Goal: Contribute content: Add original content to the website for others to see

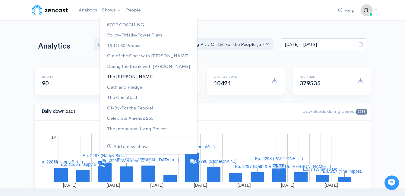
click at [127, 76] on link "The [PERSON_NAME]" at bounding box center [148, 76] width 97 height 11
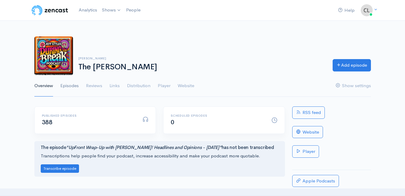
click at [76, 86] on link "Episodes" at bounding box center [69, 86] width 18 height 22
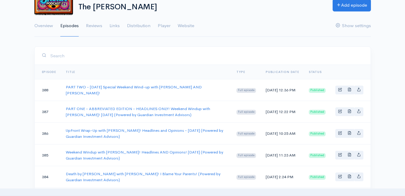
scroll to position [60, 0]
click at [92, 130] on link "UpFront Wrap-Up with [PERSON_NAME]! Headlines and Opinions - [DATE] (Powered by…" at bounding box center [144, 132] width 157 height 11
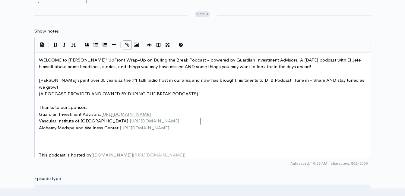
scroll to position [2, 0]
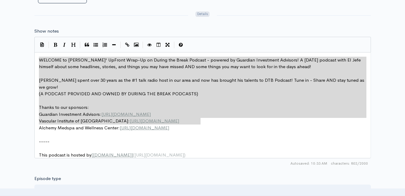
drag, startPoint x: 204, startPoint y: 120, endPoint x: 36, endPoint y: 61, distance: 177.9
type textarea "​WELCOME to Jeff Styles' UpFront Wrap-Up on During the Break Podcast - powered …"
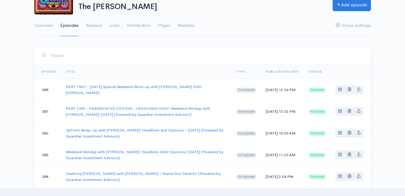
scroll to position [2, 0]
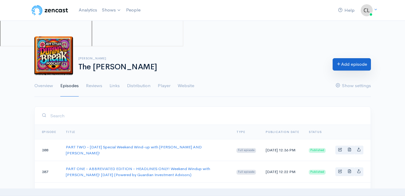
click at [340, 61] on link "Add episode" at bounding box center [351, 64] width 38 height 12
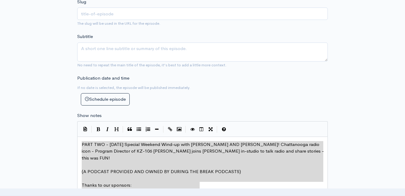
type textarea "PART TWO - Friday Special Weekend Wind-up with Jeff Styles AND SCOTT CHASE! Cha…"
drag, startPoint x: 219, startPoint y: 186, endPoint x: 83, endPoint y: 136, distance: 145.3
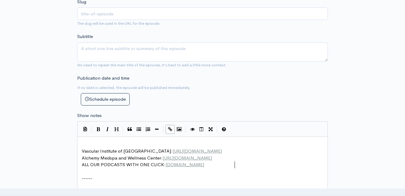
type textarea "Vascular Institute of Chattanooga: https://www.vascularinstituteofchattanooga.c…"
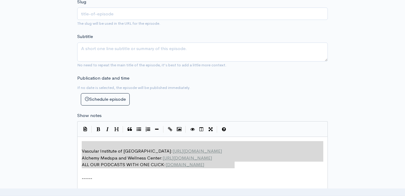
drag, startPoint x: 234, startPoint y: 164, endPoint x: 65, endPoint y: 129, distance: 172.4
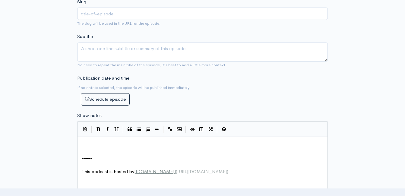
type textarea "​"
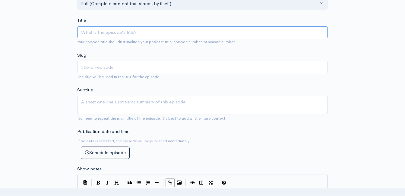
click at [135, 31] on input "Title" at bounding box center [202, 32] width 250 height 12
type input "U"
type input "u"
type input "Up"
type input "up"
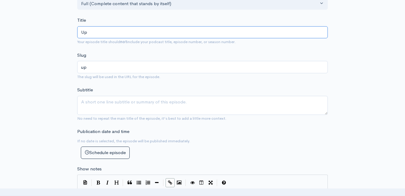
type input "UpFront Wrap-Up with [PERSON_NAME]! Headlines and Opinions - [DATE] (Powered by…"
type input "upfront-wrap-up-with-jeff-styles-headlines-and-opinions-8425-powered-by-guardia…"
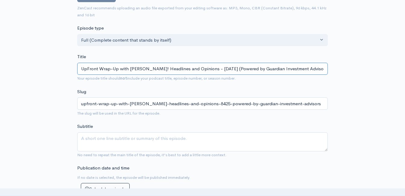
click at [214, 70] on input "UpFront Wrap-Up with [PERSON_NAME]! Headlines and Opinions - [DATE] (Powered by…" at bounding box center [202, 69] width 250 height 12
type input "UpFront Wrap-Up with Jeff Styles! Headlines and Opinions - 8//25 (Powered by Gu…"
type input "upfront-wrap-up-with-jeff-styles-headlines-and-opinions-825-powered-by-guardian…"
type input "UpFront Wrap-Up with Jeff Styles! Headlines and Opinions - 8/1/25 (Powered by G…"
type input "upfront-wrap-up-with-jeff-styles-headlines-and-opinions-8125-powered-by-guardia…"
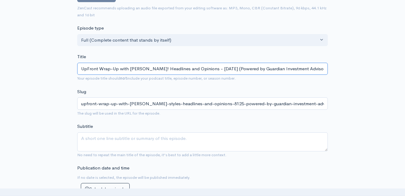
type input "UpFront Wrap-Up with Jeff Styles! Headlines and Opinions - 8/11/25 (Powered by …"
type input "upfront-wrap-up-with-jeff-styles-headlines-and-opinions-81125-powered-by-guardi…"
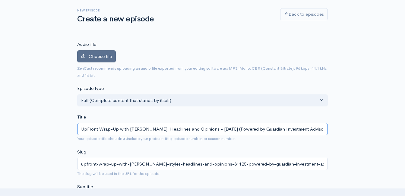
type input "UpFront Wrap-Up with Jeff Styles! Headlines and Opinions - 8/11/25 (Powered by …"
click at [110, 52] on label "Choose file" at bounding box center [96, 56] width 39 height 12
click at [0, 0] on input "Choose file" at bounding box center [0, 0] width 0 height 0
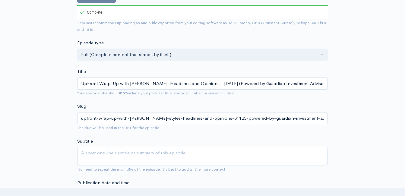
scroll to position [121, 0]
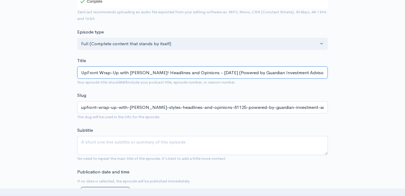
click at [135, 70] on input "UpFront Wrap-Up with Jeff Styles! Headlines and Opinions - 8/11/25 (Powered by …" at bounding box center [202, 72] width 250 height 12
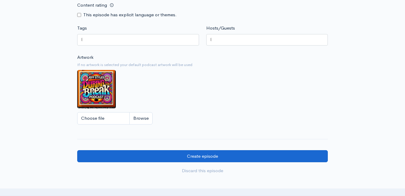
scroll to position [482, 0]
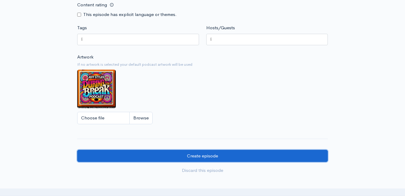
click at [206, 160] on input "Create episode" at bounding box center [202, 156] width 250 height 12
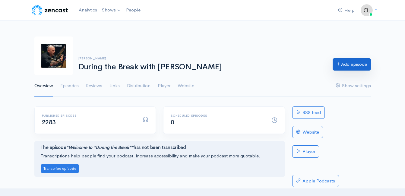
click at [341, 67] on link "Add episode" at bounding box center [351, 64] width 38 height 12
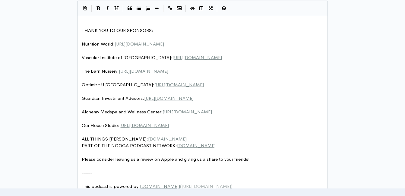
scroll to position [2, 0]
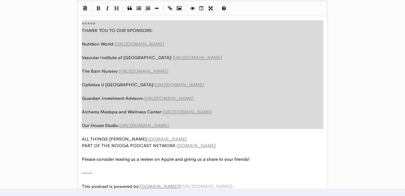
drag, startPoint x: 217, startPoint y: 135, endPoint x: 80, endPoint y: 19, distance: 179.5
type textarea "​===== THANK YOU TO OUR SPONSORS: Nutrition World: https://nutritionw.com/ Vasc…"
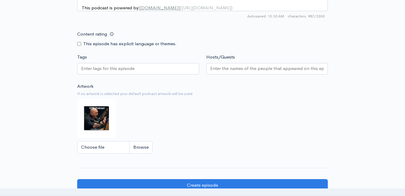
scroll to position [486, 0]
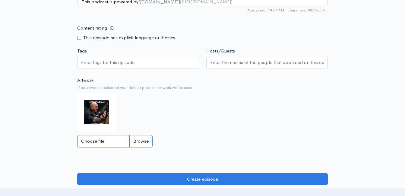
click at [137, 146] on input "Choose file" at bounding box center [114, 141] width 75 height 12
type input "C:\fakepath\450591796_1013938890741267_212763636491488363_n.jpg"
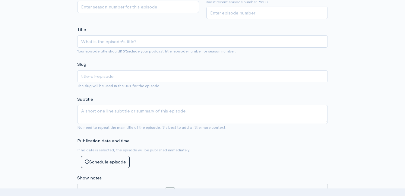
scroll to position [155, 0]
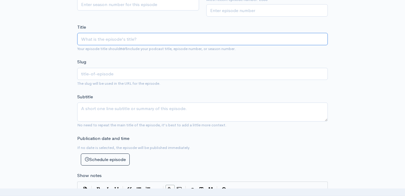
paste input "UpFront Wrap-Up with Jeff Styles! Headlines and Opinions - 8/11/25 (Powered by …"
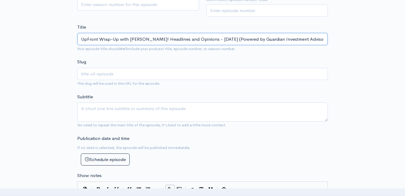
click at [150, 39] on input "UpFront Wrap-Up with Jeff Styles! Headlines and Opinions - 8/11/25 (Powered by …" at bounding box center [202, 39] width 250 height 12
type input "UpFront Wrap-Up with Jeff Styles a! Headlines and Opinions - 8/11/25 (Powered b…"
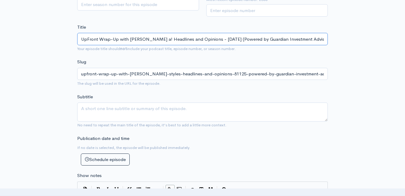
type input "upfront-wrap-up-with-jeff-styles-a-headlines-and-opinions-81125-powered-by-guar…"
type input "UpFront Wrap-Up with Jeff Styles and! Headlines and Opinions - 8/11/25 (Powered…"
type input "upfront-wrap-up-with-jeff-styles-and-headlines-and-opinions-81125-powered-by-gu…"
type input "UpFront Wrap-Up with Jeff Styles and C! Headlines and Opinions - 8/11/25 (Power…"
type input "upfront-wrap-up-with-jeff-styles-and-c-headlines-and-opinions-81125-powered-by-…"
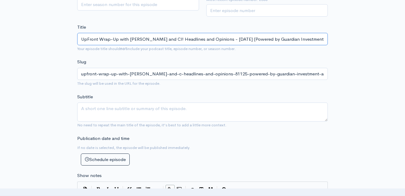
type input "UpFront Wrap-Up with Jeff Styles and Cli! Headlines and Opinions - 8/11/25 (Pow…"
type input "upfront-wrap-up-with-jeff-styles-and-cli-headlines-and-opinions-81125-powered-b…"
type input "UpFront Wrap-Up with Jeff Styles and Clin! Headlines and Opinions - 8/11/25 (Po…"
type input "upfront-wrap-up-with-jeff-styles-and-clin-headlines-and-opinions-81125-powered-…"
type input "UpFront Wrap-Up with [PERSON_NAME] and [PERSON_NAME]! Headlines and Opinions - …"
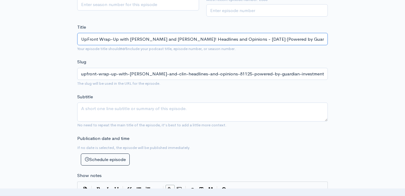
type input "upfront-wrap-up-with-jeff-styles-and-clint-headlines-and-opinions-81125-powered…"
type input "UpFront Wrap-Up with [PERSON_NAME] and [PERSON_NAME]! Headlines and Opinions - …"
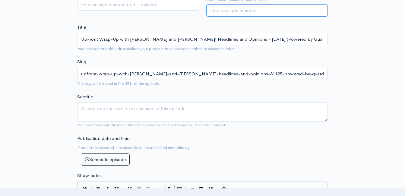
click at [231, 13] on input "Episode number" at bounding box center [267, 10] width 122 height 12
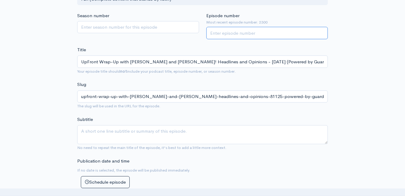
scroll to position [94, 0]
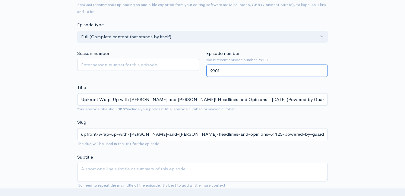
type input "2301"
click at [167, 74] on div "Season number" at bounding box center [138, 63] width 129 height 27
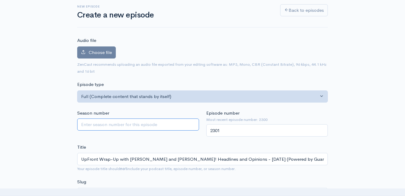
scroll to position [34, 0]
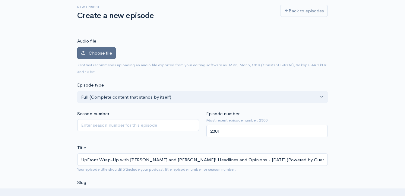
click at [106, 51] on span "Choose file" at bounding box center [100, 53] width 23 height 6
click at [0, 0] on input "Choose file" at bounding box center [0, 0] width 0 height 0
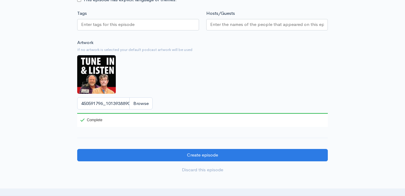
scroll to position [577, 0]
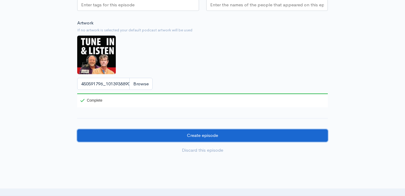
click at [162, 142] on input "Create episode" at bounding box center [202, 135] width 250 height 12
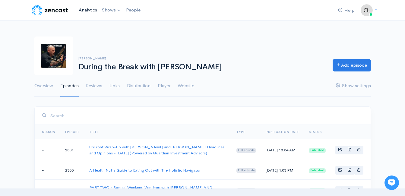
click at [89, 9] on link "Analytics" at bounding box center [87, 10] width 23 height 13
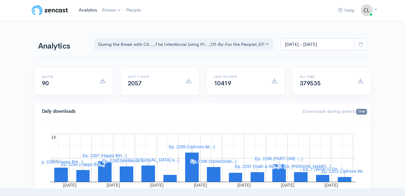
click at [87, 11] on link "Analytics" at bounding box center [87, 10] width 23 height 13
click at [87, 12] on link "Analytics" at bounding box center [87, 10] width 23 height 13
